Goal: Find specific page/section: Find specific page/section

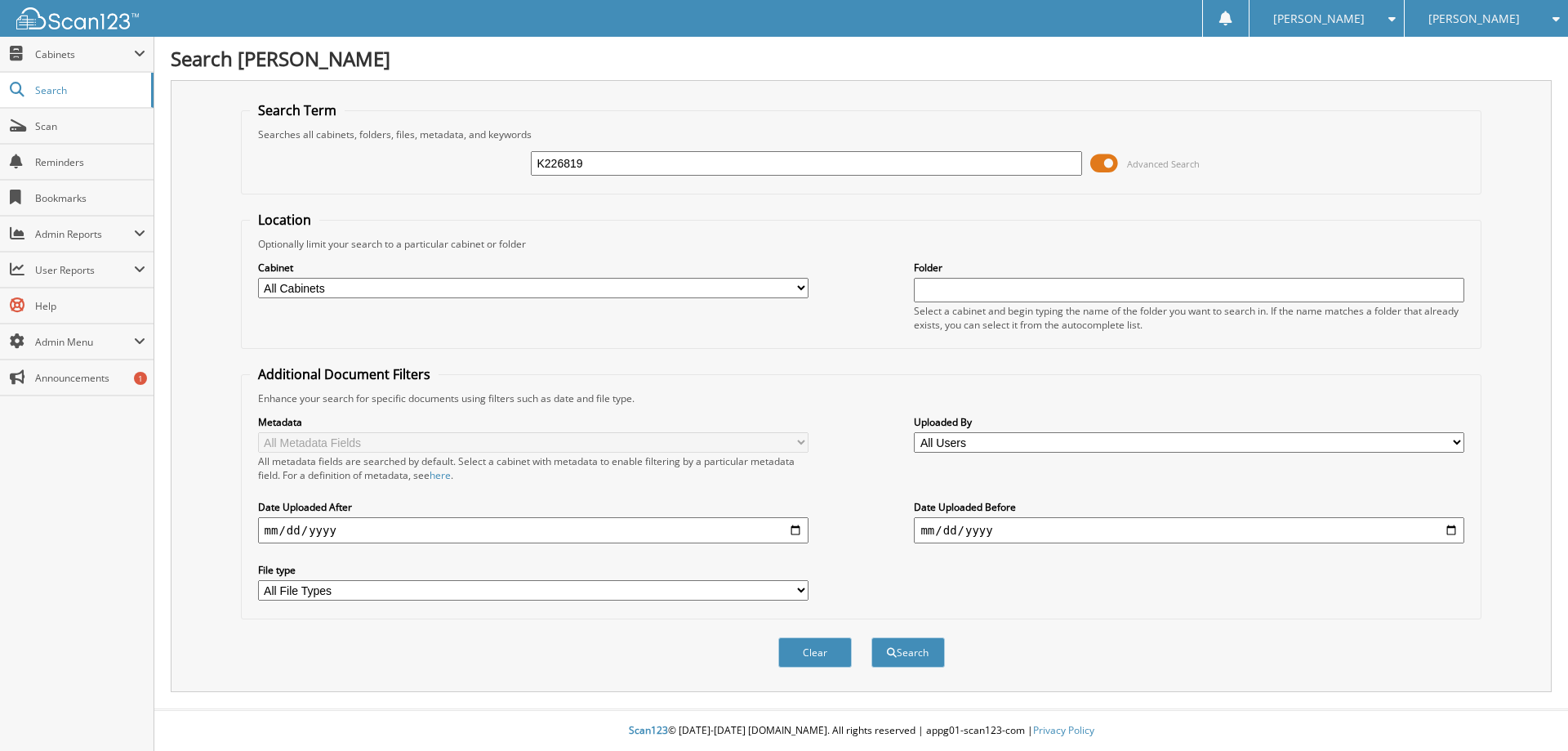
type input "K226819"
click at [872, 637] on button "Search" at bounding box center [908, 652] width 74 height 31
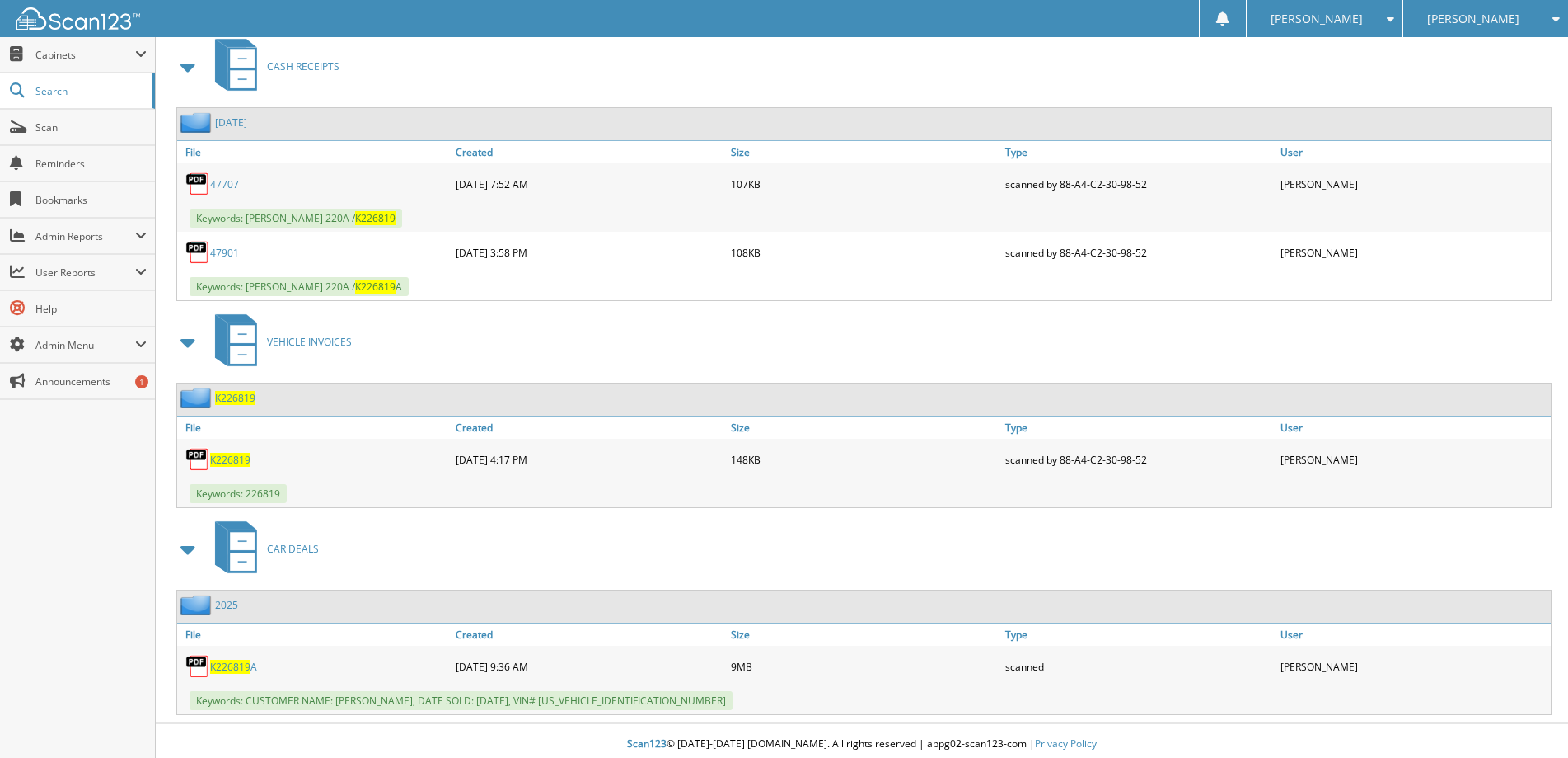
scroll to position [738, 0]
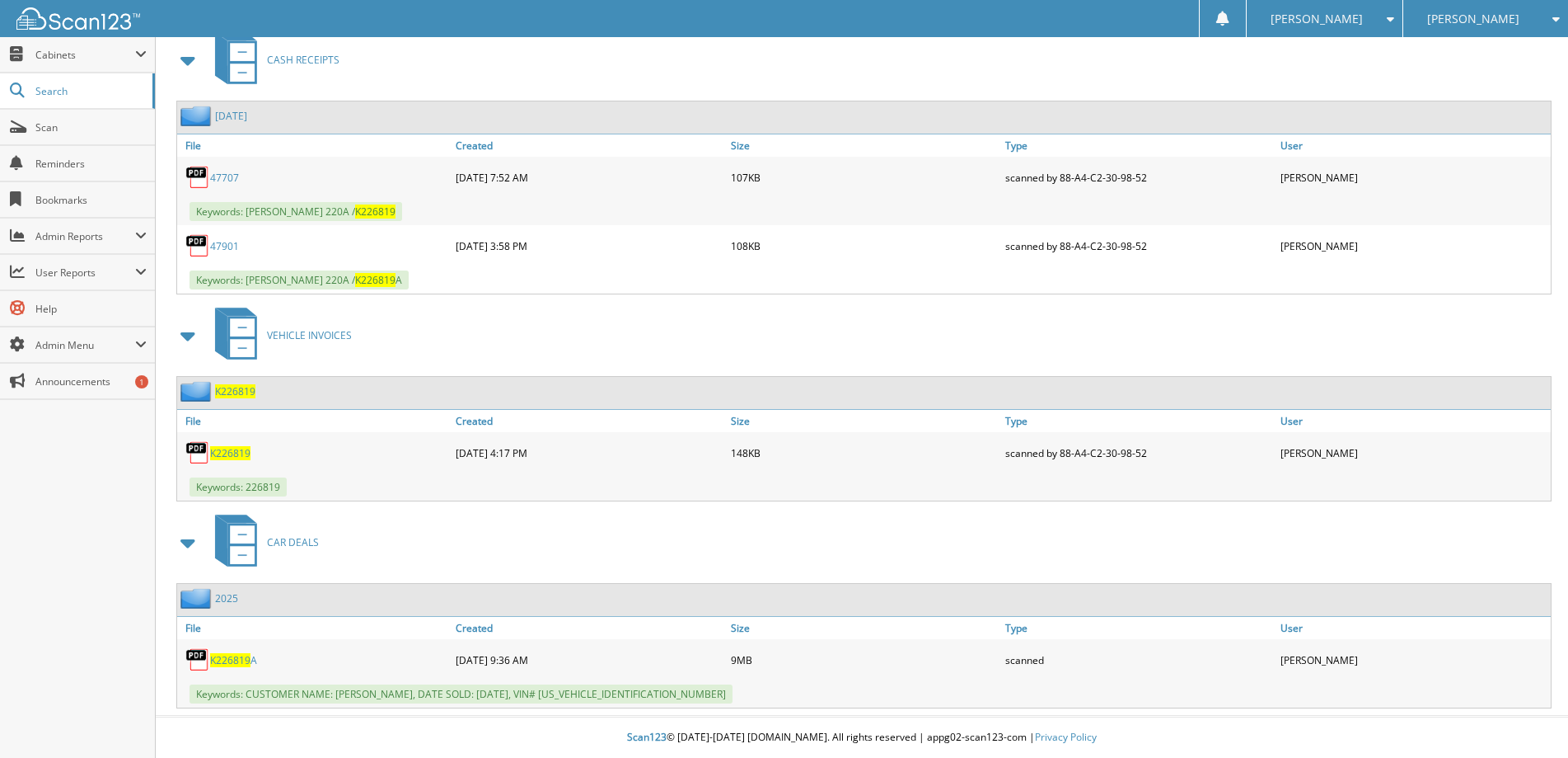
click at [224, 451] on span "K226819" at bounding box center [230, 453] width 41 height 14
